Goal: Transaction & Acquisition: Purchase product/service

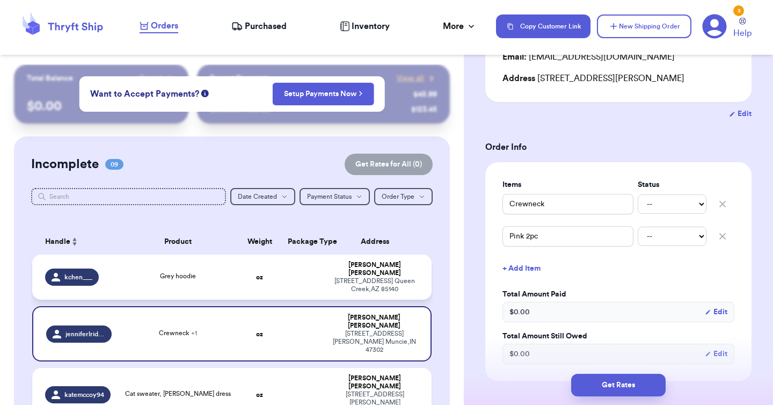
click at [169, 279] on td "Grey hoodie" at bounding box center [178, 277] width 120 height 45
type input "Grey hoodie"
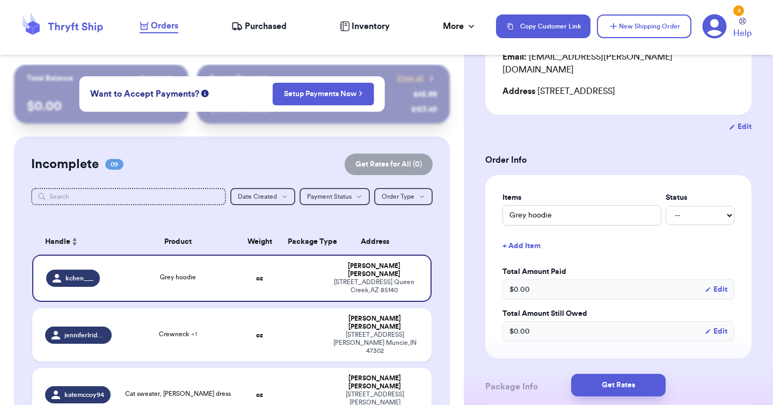
click at [258, 28] on span "Purchased" at bounding box center [266, 26] width 42 height 13
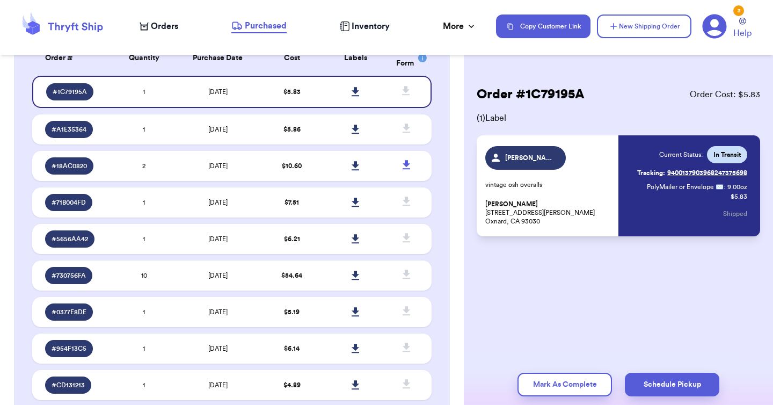
scroll to position [100, 0]
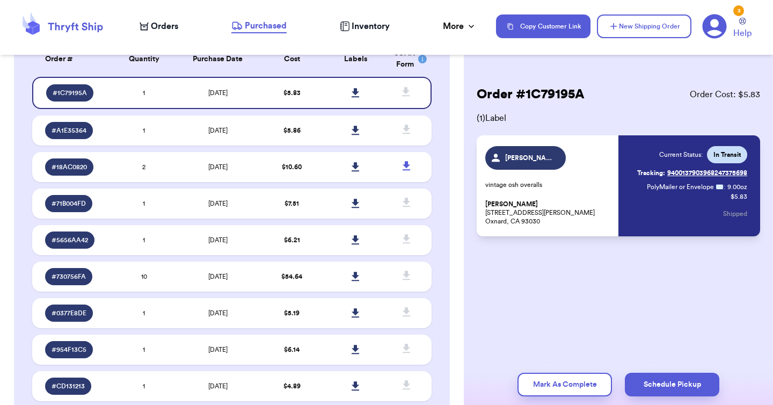
click at [155, 32] on span "Orders" at bounding box center [164, 26] width 27 height 13
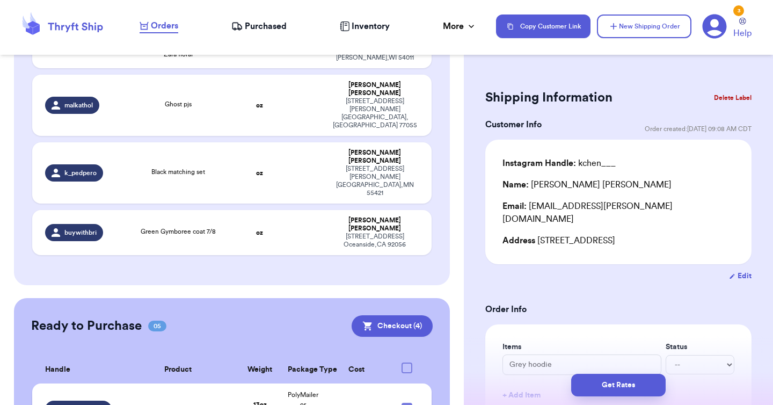
scroll to position [511, 0]
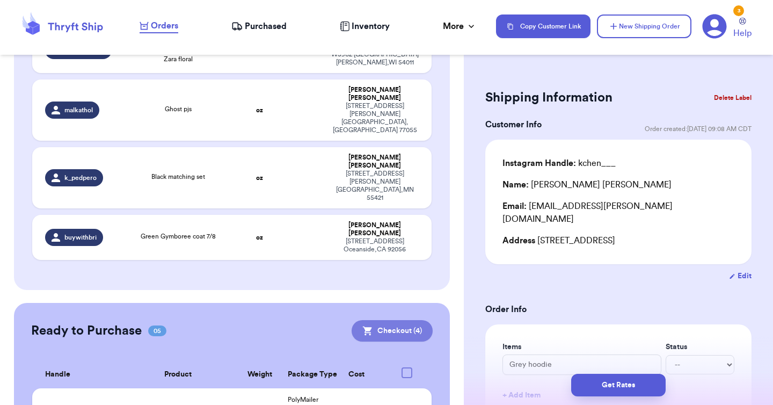
click at [387, 320] on button "Checkout ( 4 )" at bounding box center [392, 330] width 81 height 21
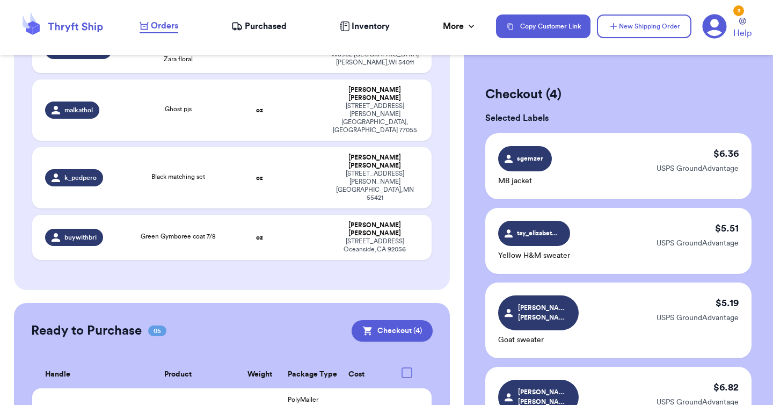
scroll to position [310, 0]
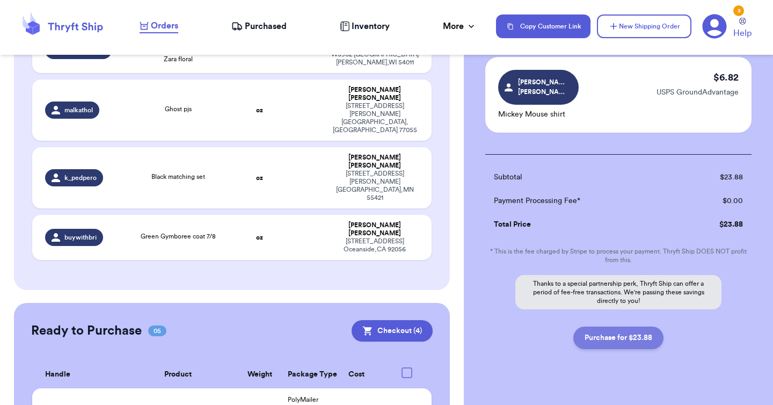
click at [597, 327] on button "Purchase for $23.88" at bounding box center [619, 338] width 90 height 23
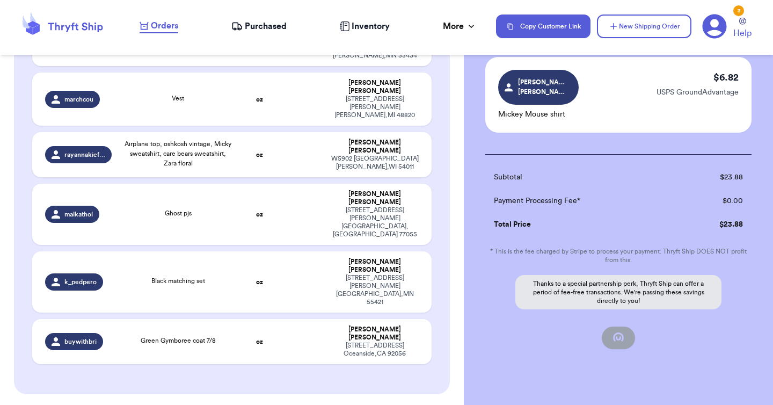
checkbox input "false"
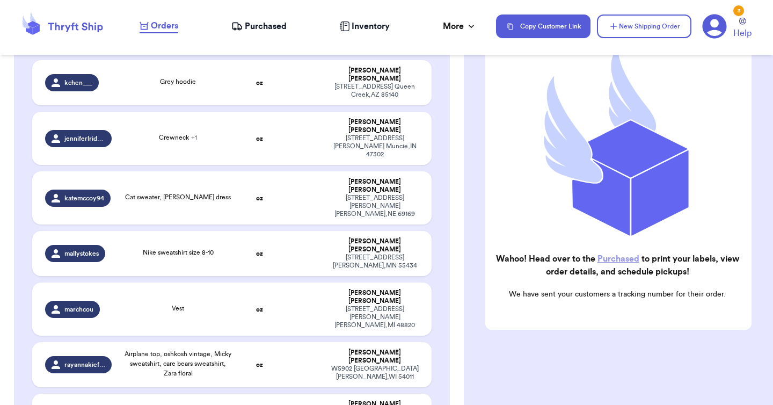
scroll to position [195, 0]
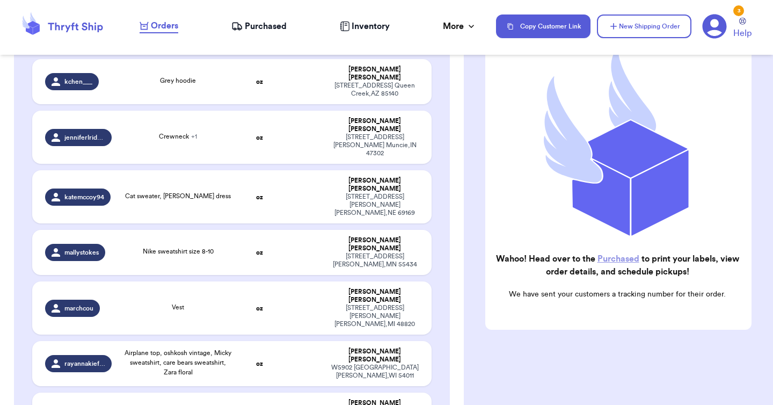
click at [254, 22] on span "Purchased" at bounding box center [266, 26] width 42 height 13
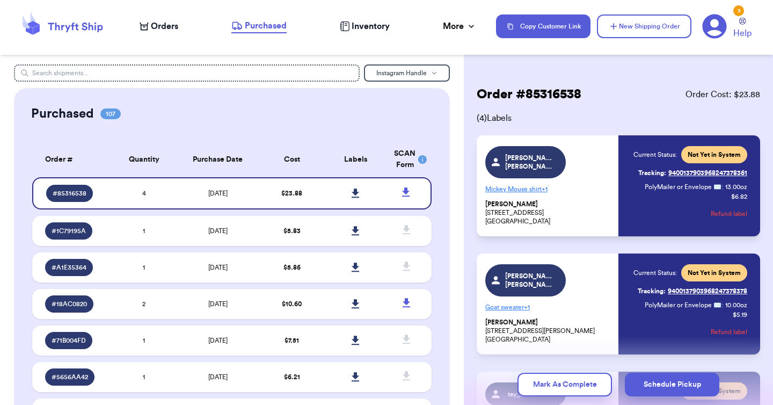
click at [266, 30] on span "Purchased" at bounding box center [266, 25] width 42 height 13
click at [353, 193] on icon at bounding box center [356, 193] width 8 height 10
